Goal: Task Accomplishment & Management: Complete application form

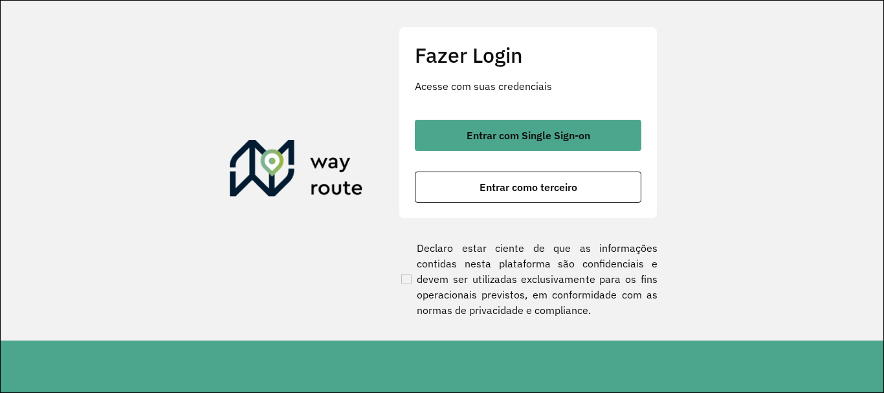
click at [569, 115] on div "Fazer Login Acesse com suas credenciais Entrar com Single Sign-on Entrar como t…" at bounding box center [527, 122] width 259 height 191
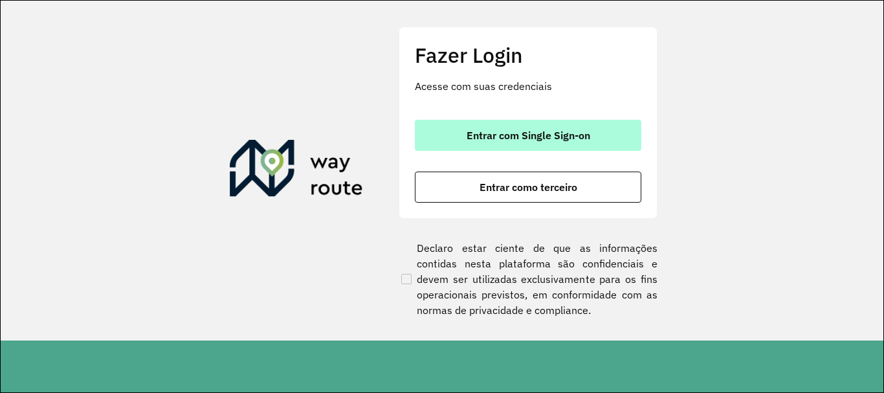
click at [578, 122] on button "Entrar com Single Sign-on" at bounding box center [528, 135] width 226 height 31
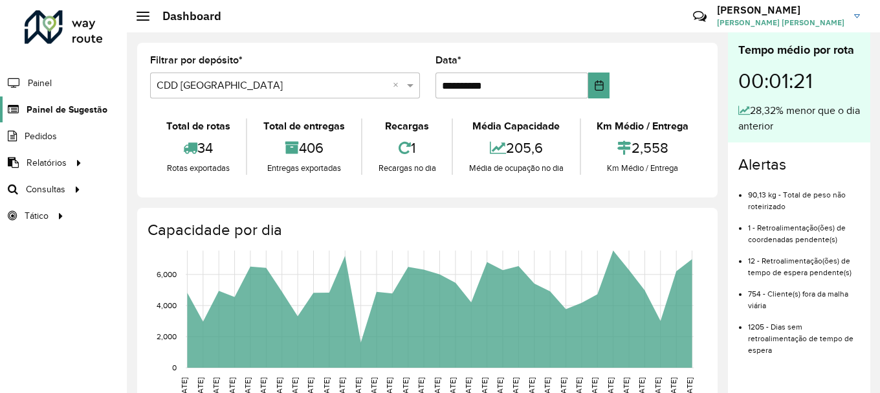
click at [76, 103] on span "Painel de Sugestão" at bounding box center [67, 110] width 81 height 14
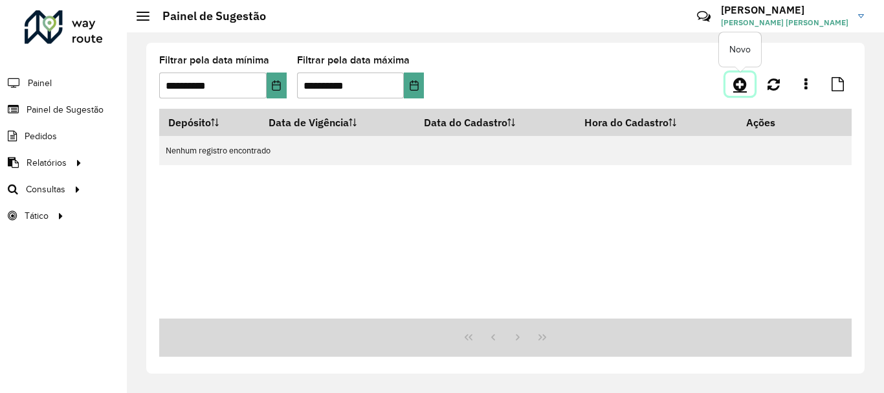
click at [735, 81] on icon at bounding box center [740, 84] width 14 height 16
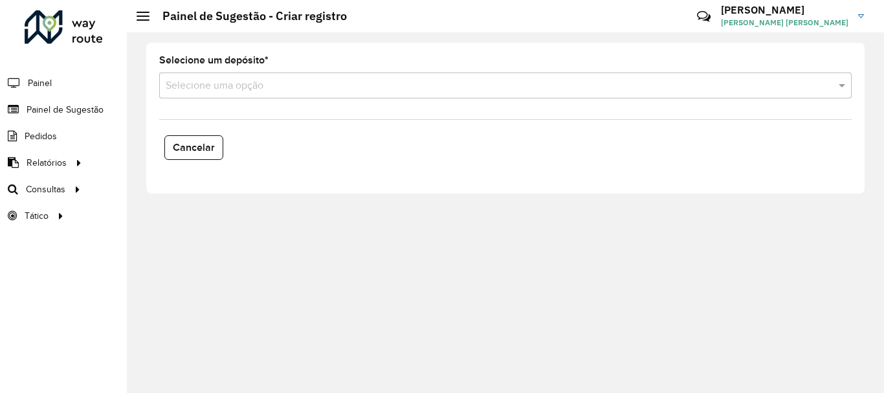
click at [541, 83] on input "text" at bounding box center [492, 86] width 653 height 16
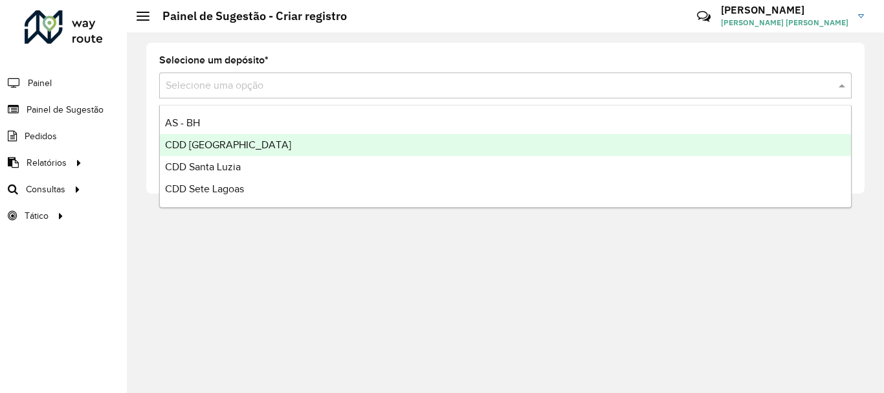
click at [244, 138] on div "CDD [GEOGRAPHIC_DATA]" at bounding box center [505, 145] width 691 height 22
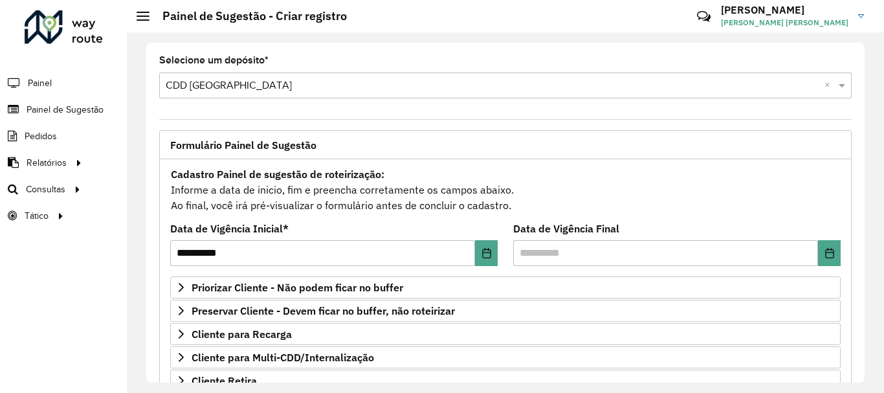
scroll to position [129, 0]
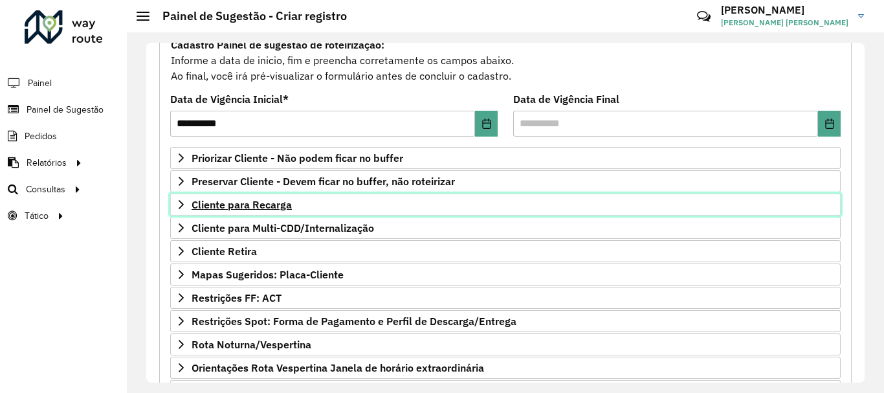
click at [268, 203] on span "Cliente para Recarga" at bounding box center [241, 204] width 100 height 10
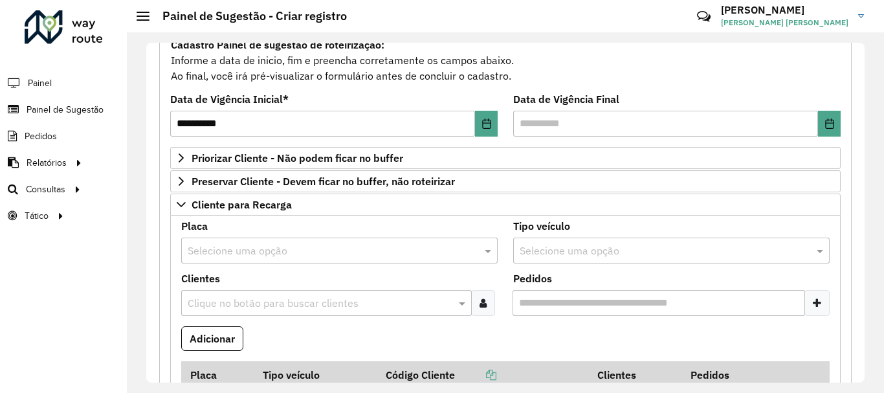
click at [272, 246] on input "text" at bounding box center [326, 251] width 277 height 16
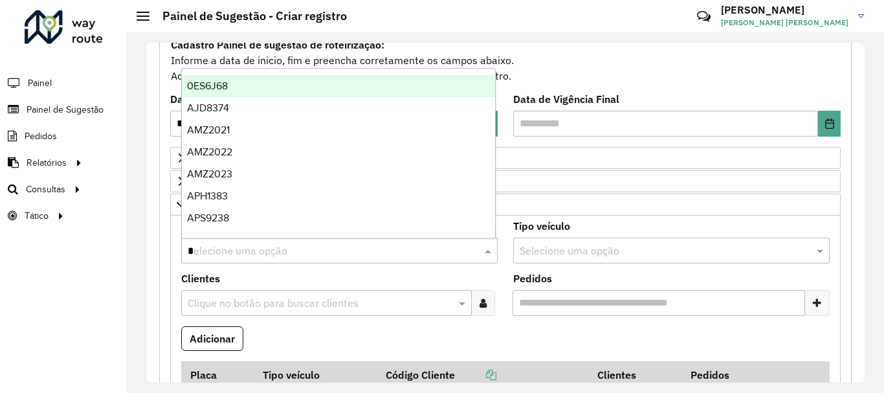
type input "**"
click at [256, 86] on div "REC0001" at bounding box center [338, 86] width 313 height 22
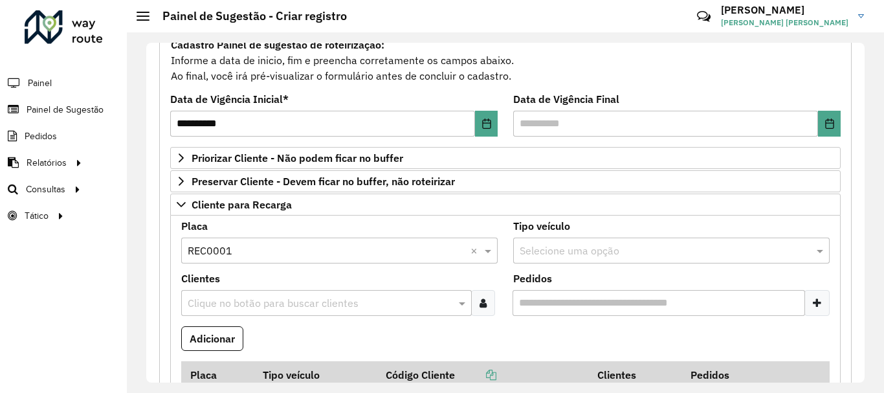
click at [247, 304] on input "text" at bounding box center [319, 304] width 271 height 16
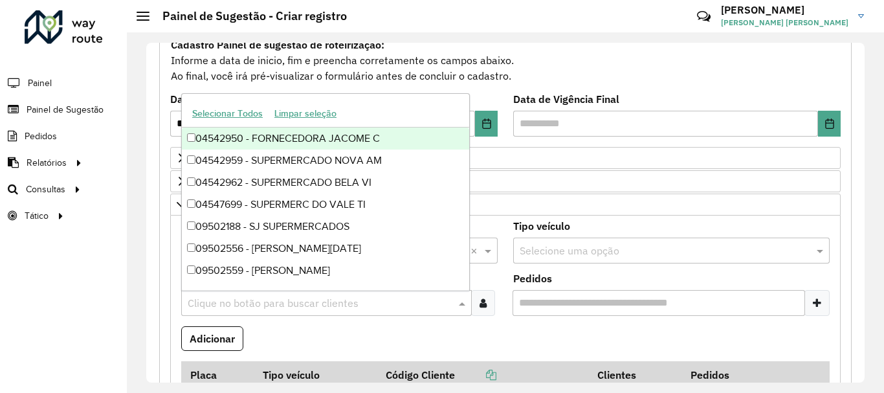
paste input "*****"
type input "*****"
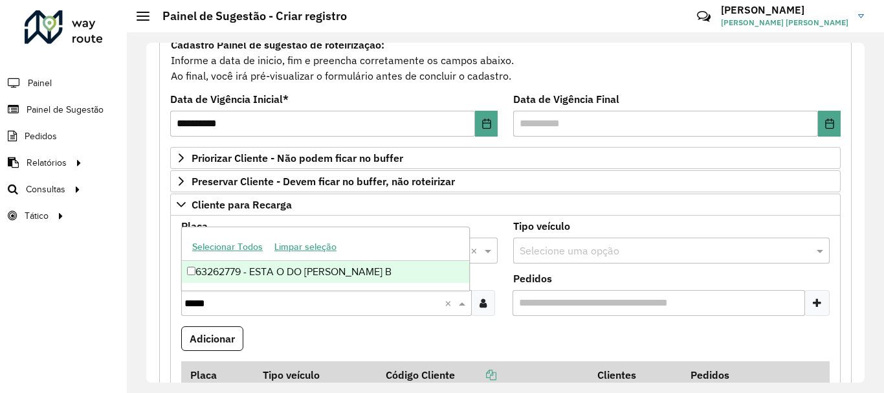
click at [281, 273] on div "63262779 - ESTA O DO [PERSON_NAME] B" at bounding box center [325, 272] width 287 height 22
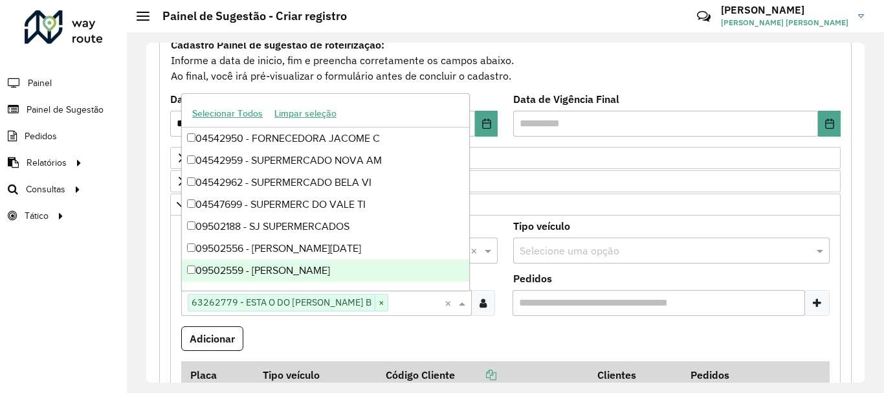
scroll to position [259, 0]
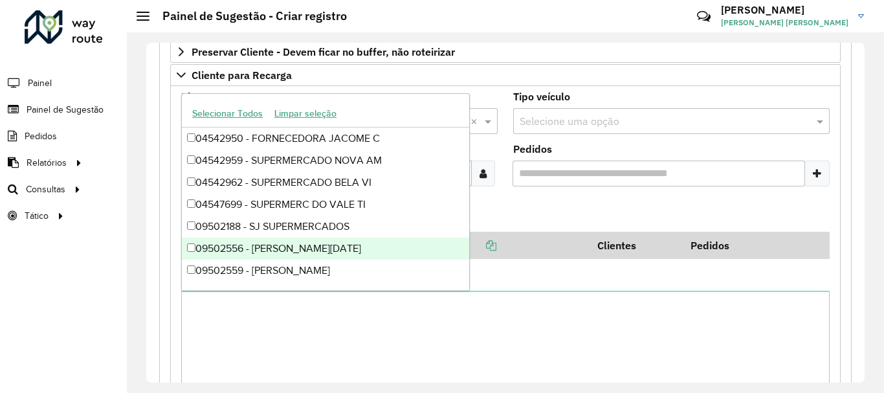
click at [570, 213] on formly-field "Adicionar" at bounding box center [505, 214] width 664 height 35
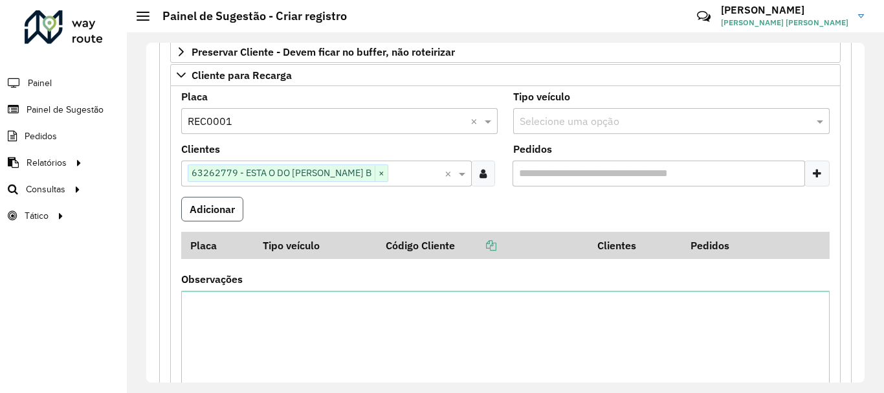
click at [212, 205] on button "Adicionar" at bounding box center [212, 209] width 62 height 25
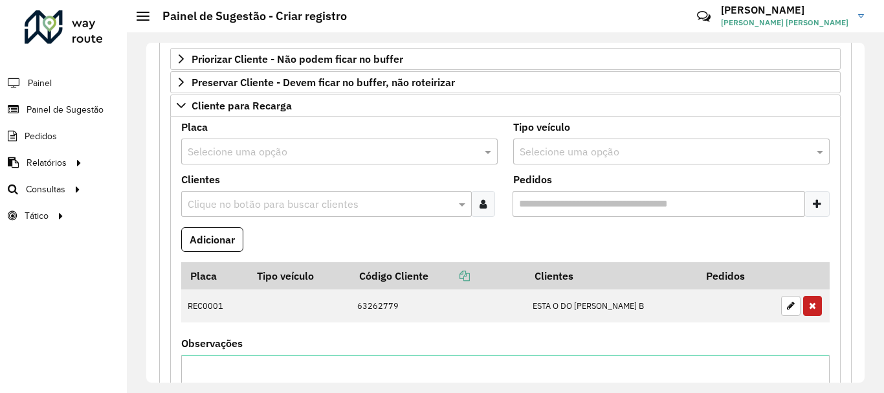
scroll to position [164, 0]
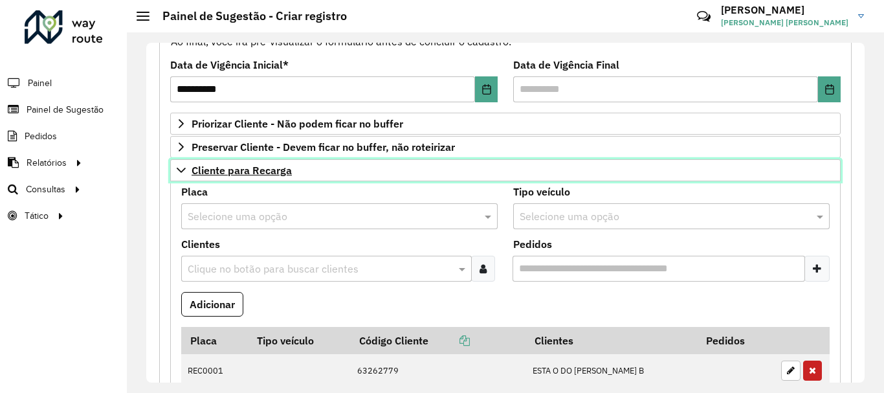
click at [182, 166] on icon at bounding box center [181, 170] width 10 height 10
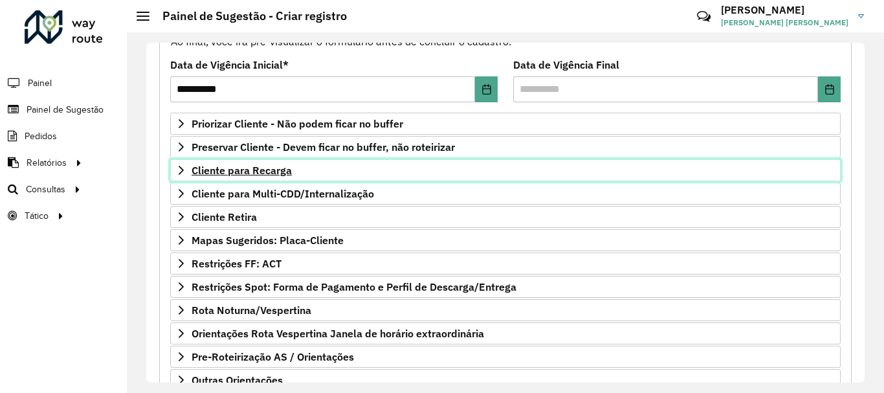
click at [217, 170] on span "Cliente para Recarga" at bounding box center [241, 170] width 100 height 10
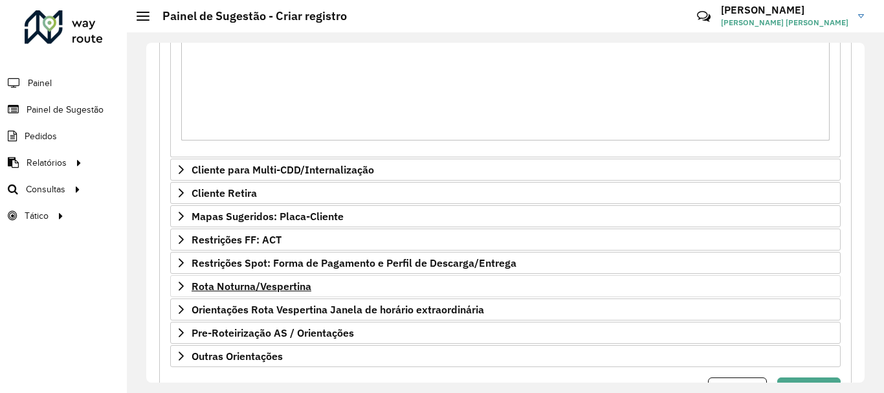
scroll to position [616, 0]
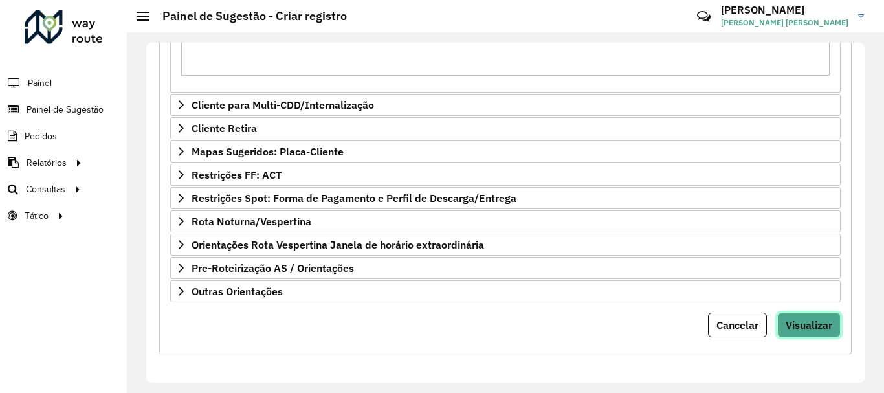
click at [785, 323] on span "Visualizar" at bounding box center [808, 324] width 47 height 13
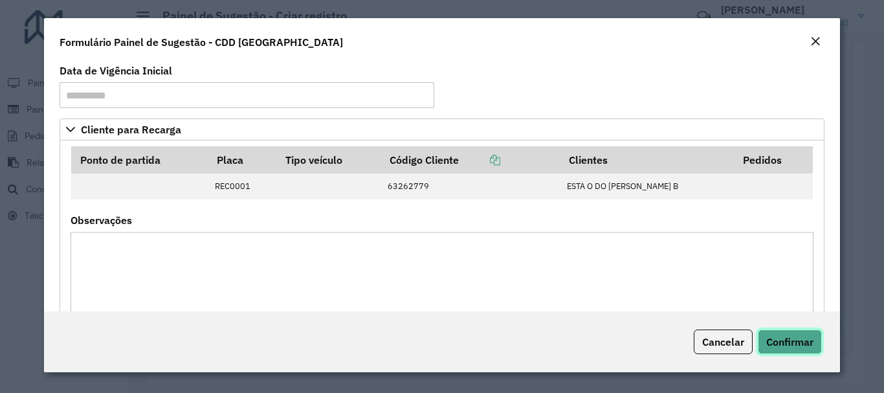
click at [791, 337] on span "Confirmar" at bounding box center [789, 341] width 47 height 13
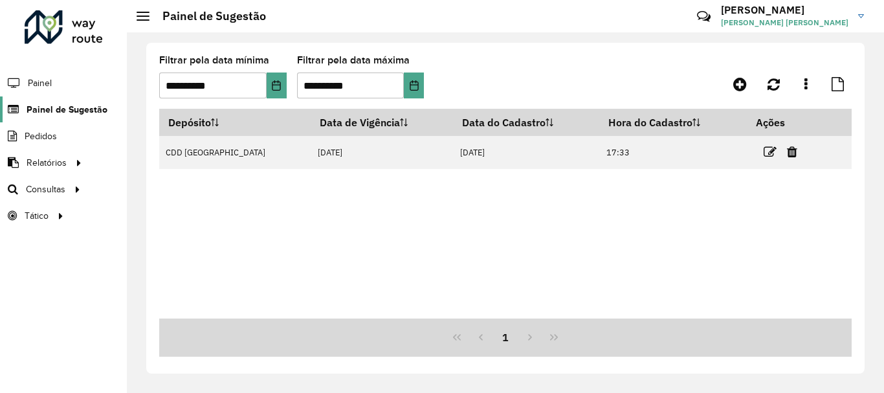
click at [59, 105] on span "Painel de Sugestão" at bounding box center [67, 110] width 81 height 14
click at [28, 76] on span "Painel" at bounding box center [41, 83] width 27 height 14
click at [39, 86] on span "Painel" at bounding box center [41, 83] width 27 height 14
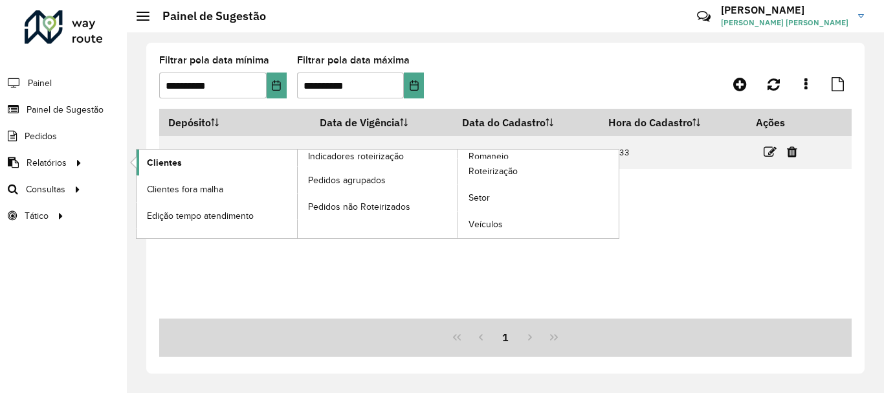
click at [177, 166] on span "Clientes" at bounding box center [164, 163] width 35 height 14
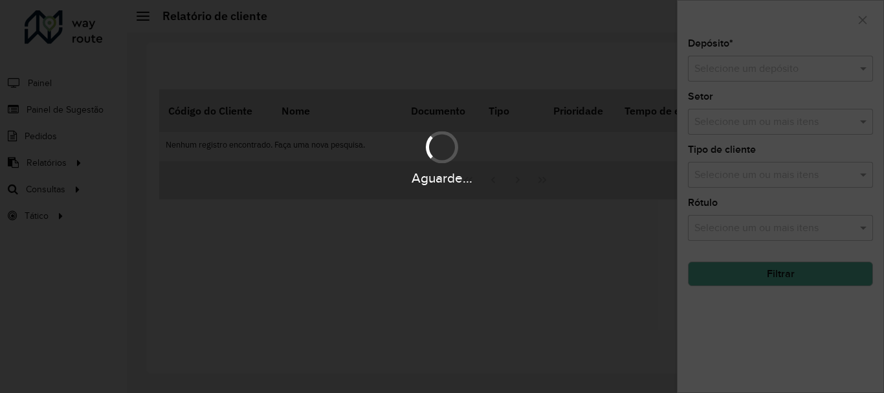
click at [748, 72] on div "Aguarde..." at bounding box center [442, 196] width 884 height 393
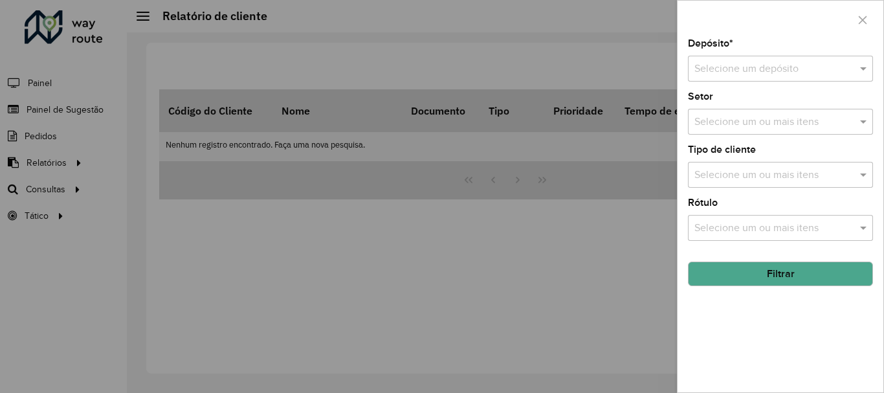
click at [753, 72] on input "text" at bounding box center [767, 69] width 146 height 16
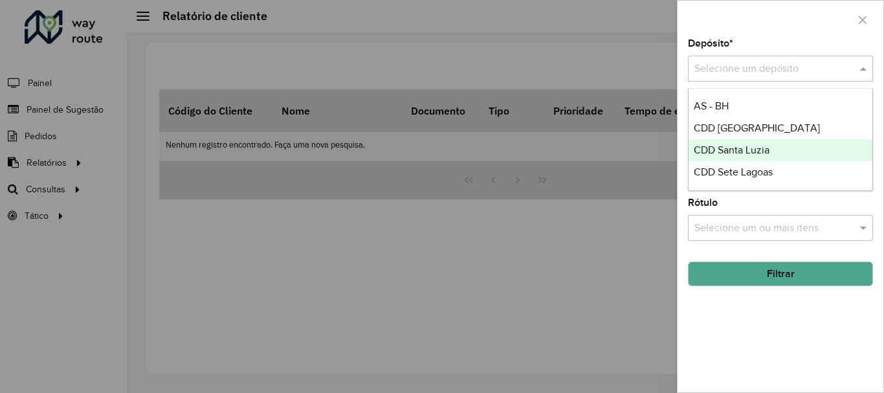
click at [760, 147] on span "CDD Santa Luzia" at bounding box center [731, 149] width 76 height 11
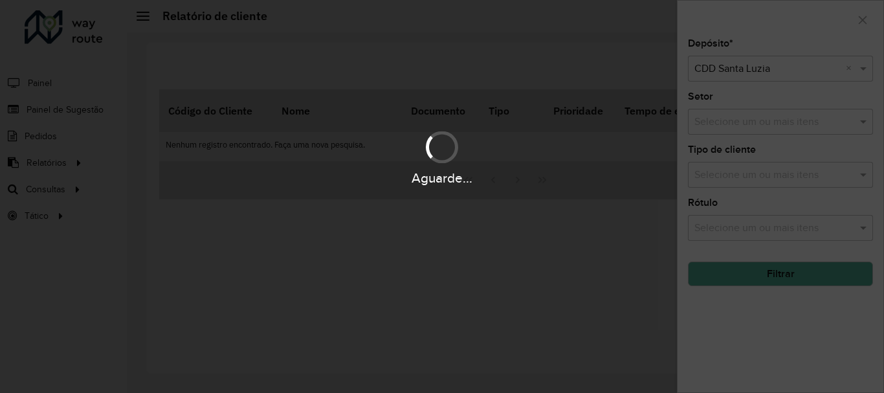
click at [796, 268] on div "Aguarde..." at bounding box center [442, 196] width 884 height 393
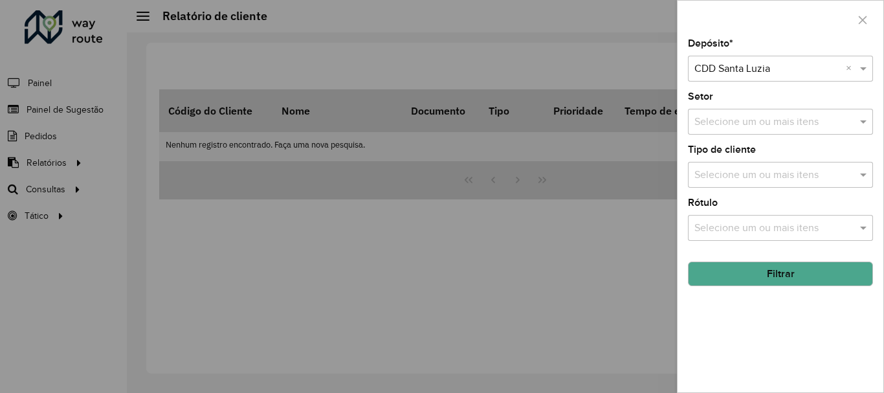
click at [748, 275] on button "Filtrar" at bounding box center [780, 273] width 185 height 25
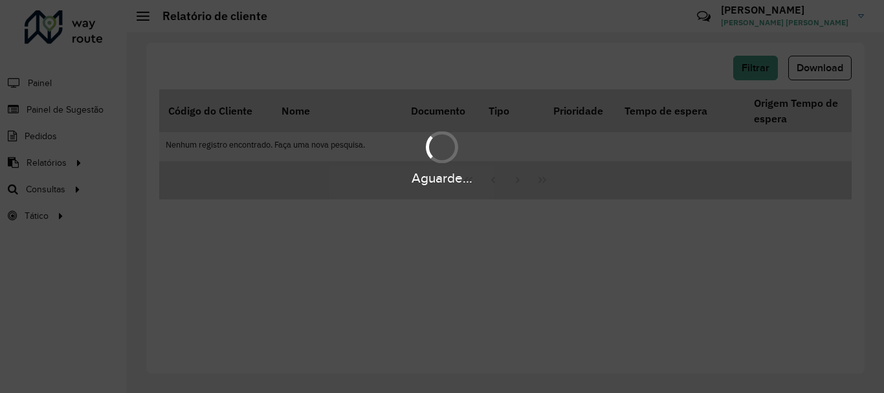
click at [440, 144] on div at bounding box center [442, 147] width 32 height 32
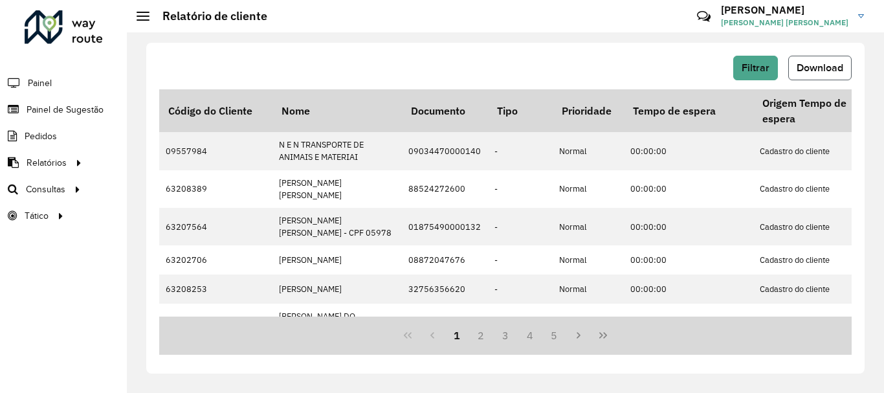
click at [796, 69] on span "Download" at bounding box center [819, 67] width 47 height 11
click at [58, 111] on span "Painel de Sugestão" at bounding box center [67, 110] width 81 height 14
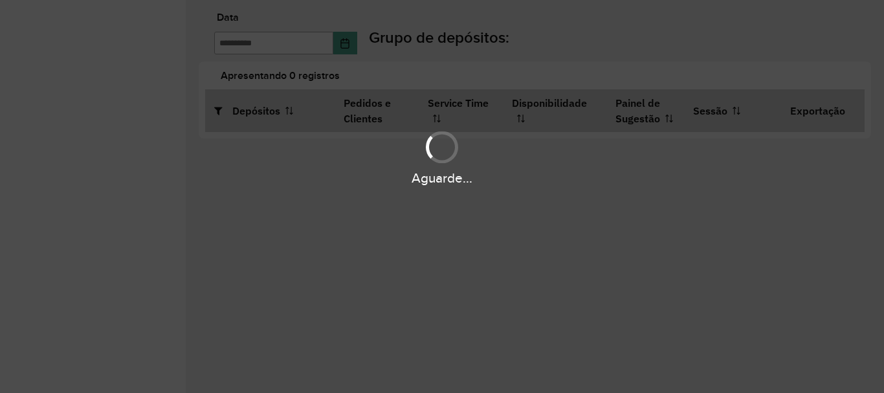
type input "**********"
